Goal: Transaction & Acquisition: Download file/media

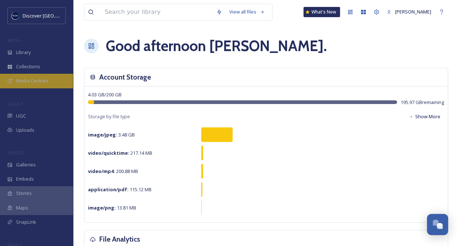
click at [37, 80] on span "Media Centres" at bounding box center [32, 80] width 32 height 7
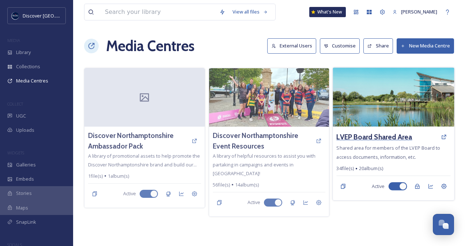
click at [390, 135] on h3 "LVEP Board Shared Area" at bounding box center [375, 137] width 76 height 11
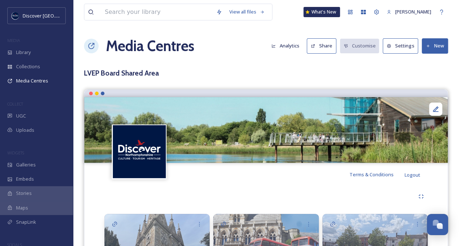
scroll to position [215, 0]
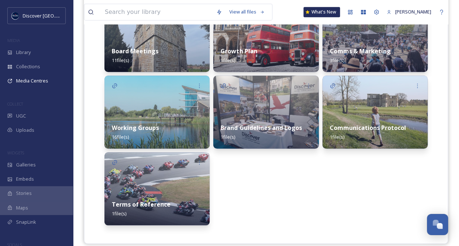
click at [169, 107] on img at bounding box center [156, 112] width 105 height 73
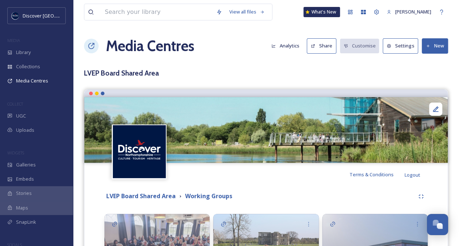
drag, startPoint x: 457, startPoint y: 82, endPoint x: 459, endPoint y: 87, distance: 5.4
click at [459, 87] on html "Discover Northamptonshire MEDIA Library Collections Media Centres COLLECT UGC U…" at bounding box center [229, 239] width 459 height 479
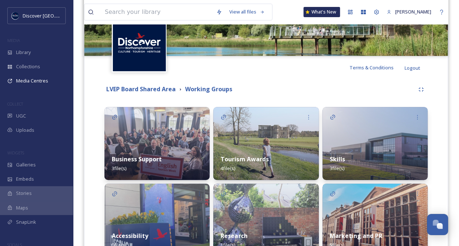
scroll to position [142, 0]
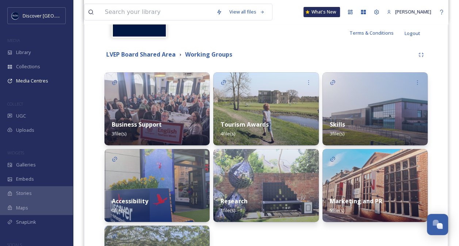
click at [276, 114] on div "Tourism Awards 4 file(s)" at bounding box center [265, 129] width 105 height 33
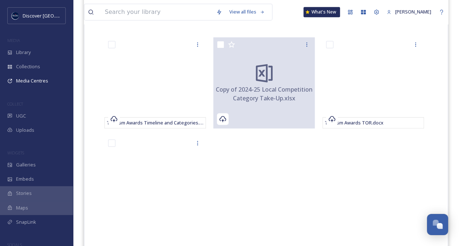
scroll to position [183, 0]
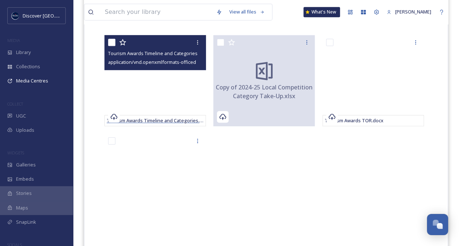
click at [185, 118] on span "Tourism Awards Timeline and Categories.docx" at bounding box center [158, 120] width 103 height 7
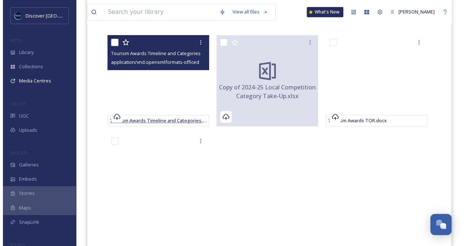
scroll to position [155, 0]
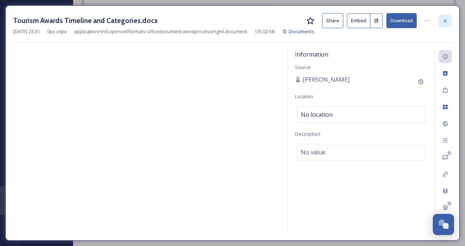
click at [446, 19] on icon at bounding box center [445, 20] width 3 height 3
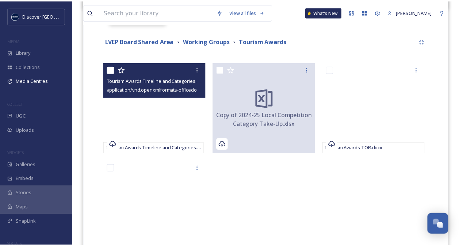
scroll to position [183, 0]
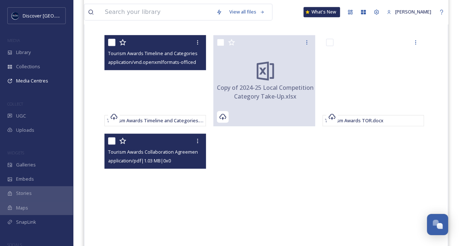
click at [144, 151] on span "Tourism Awards Collaboration Agreement.pdf" at bounding box center [158, 151] width 100 height 7
click at [166, 157] on div "application/pdf | 1.03 MB | 0 x 0" at bounding box center [156, 160] width 96 height 9
click at [167, 161] on span "application/pdf | 1.03 MB | 0 x 0" at bounding box center [139, 160] width 63 height 7
click at [167, 152] on span "Tourism Awards Collaboration Agreement.pdf" at bounding box center [158, 151] width 100 height 7
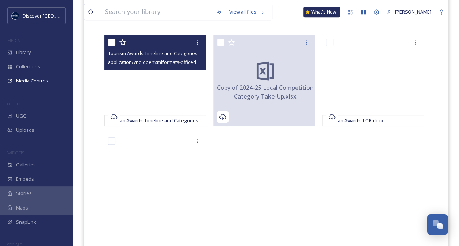
scroll to position [254, 0]
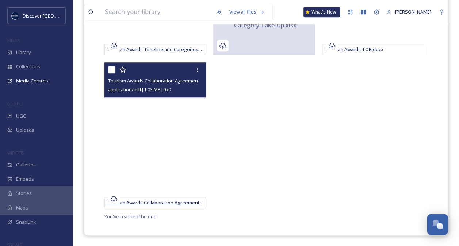
click at [156, 199] on span "Tourism Awards Collaboration Agreement.pdf" at bounding box center [158, 202] width 102 height 7
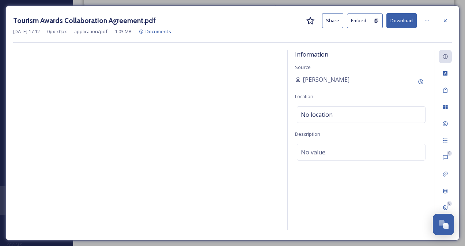
click at [406, 20] on button "Download" at bounding box center [401, 20] width 30 height 15
click at [444, 19] on icon at bounding box center [445, 20] width 3 height 3
